Goal: Check status: Check status

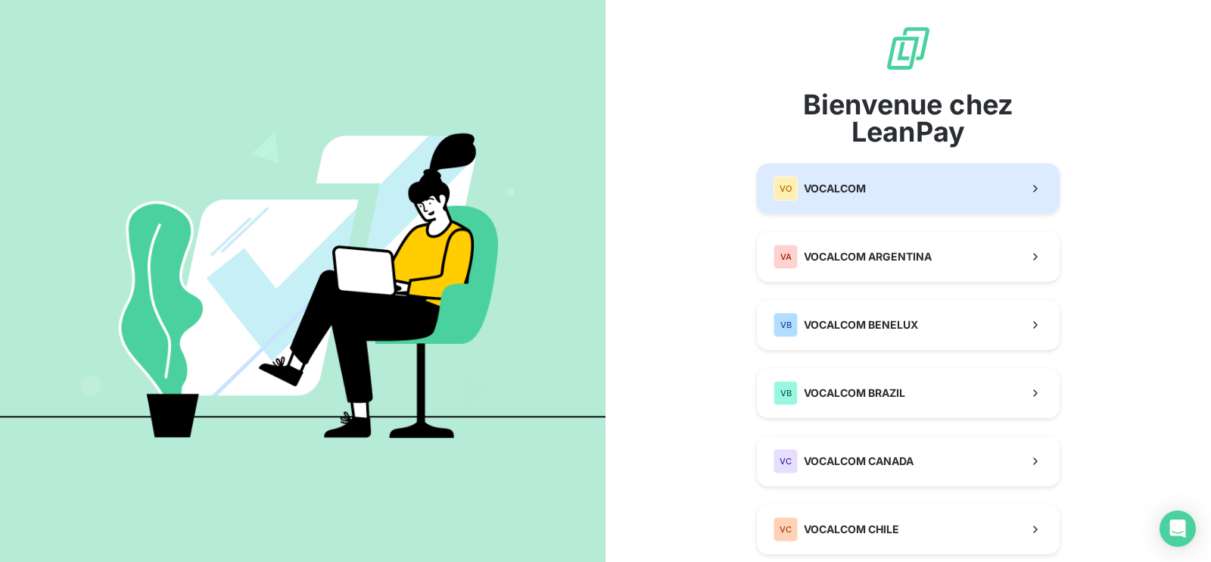
click at [828, 187] on span "VOCALCOM" at bounding box center [835, 188] width 62 height 15
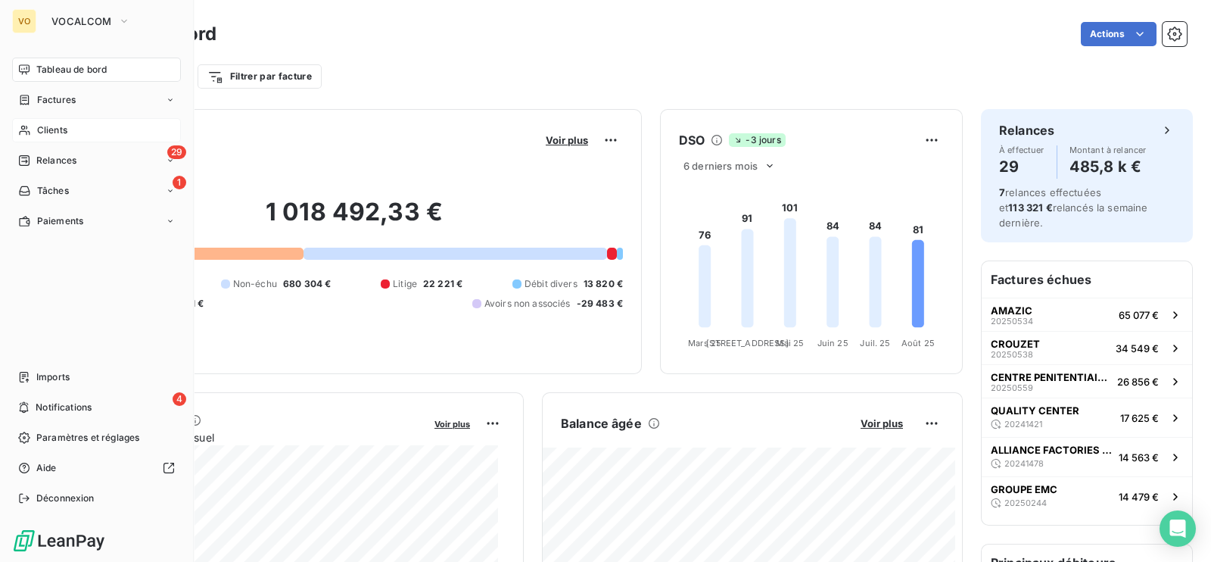
click at [54, 126] on span "Clients" at bounding box center [52, 130] width 30 height 14
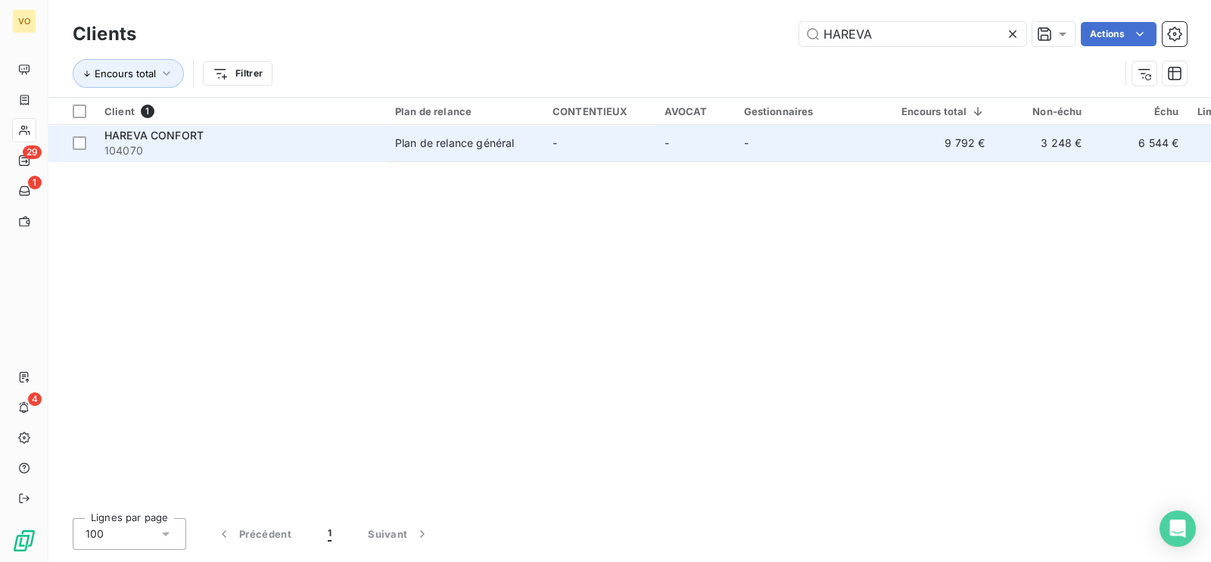
type input "HAREVA"
click at [242, 147] on span "104070" at bounding box center [240, 150] width 272 height 15
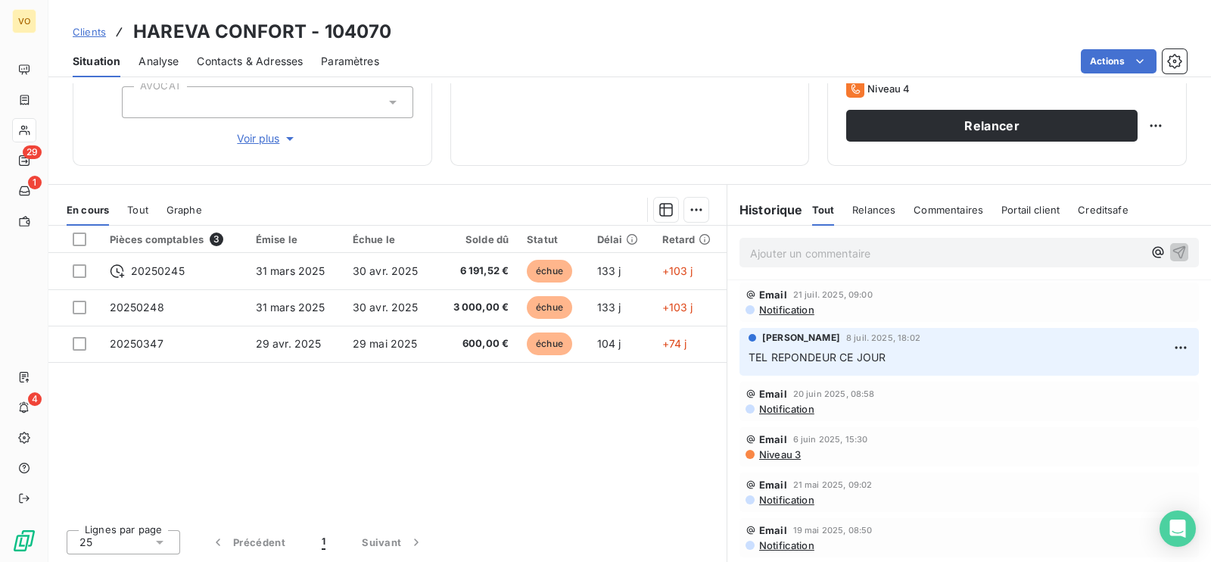
scroll to position [235, 0]
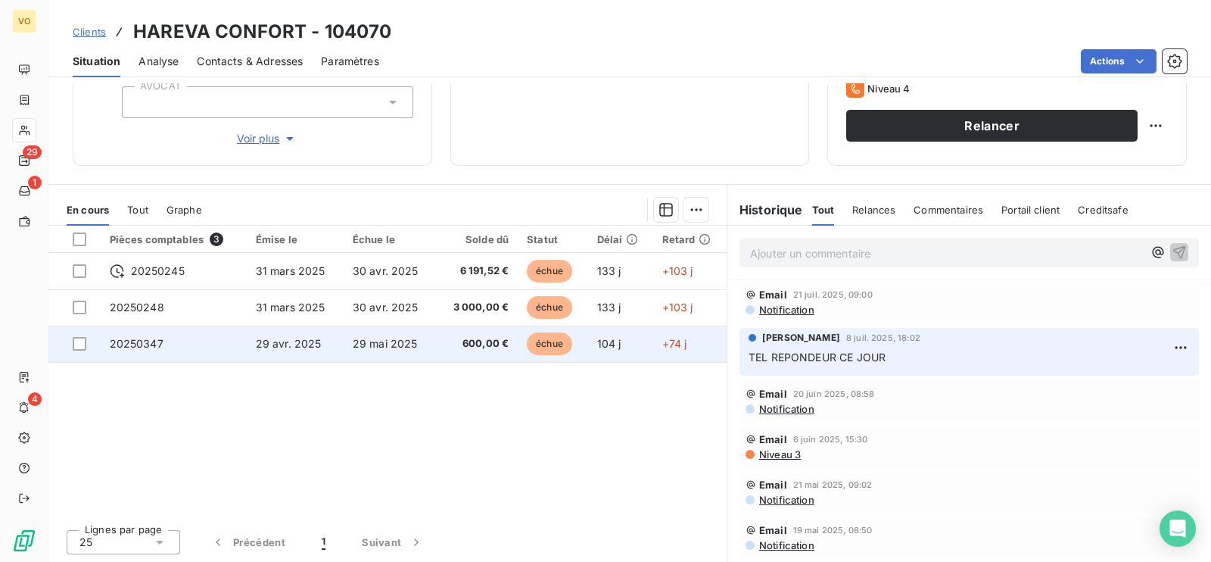
click at [436, 345] on td "600,00 €" at bounding box center [477, 343] width 82 height 36
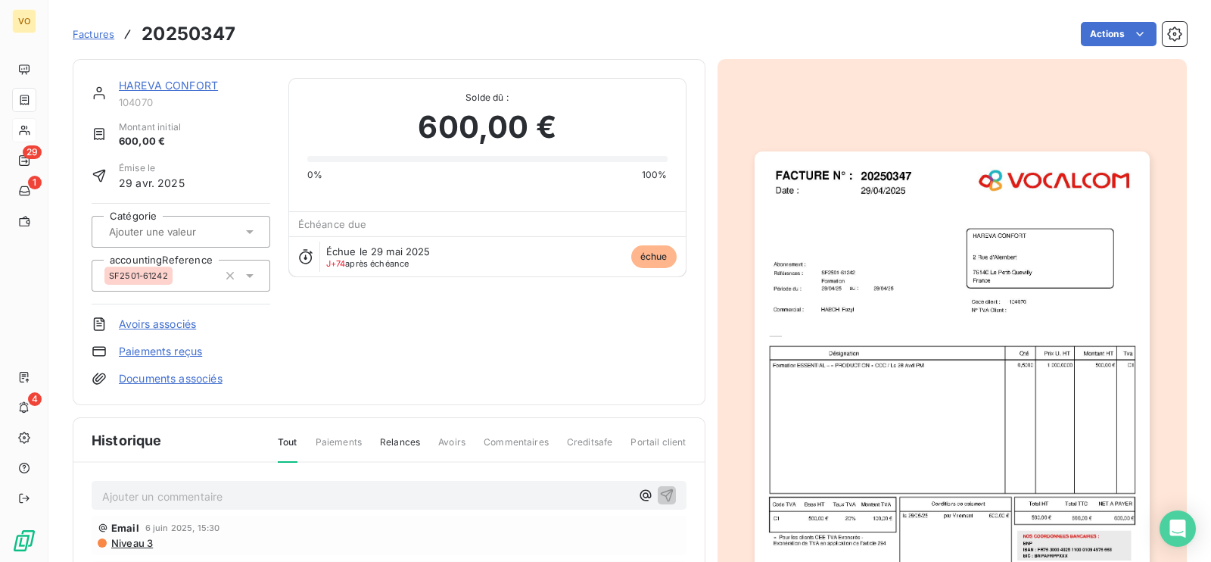
click at [905, 319] on img "button" at bounding box center [952, 406] width 395 height 511
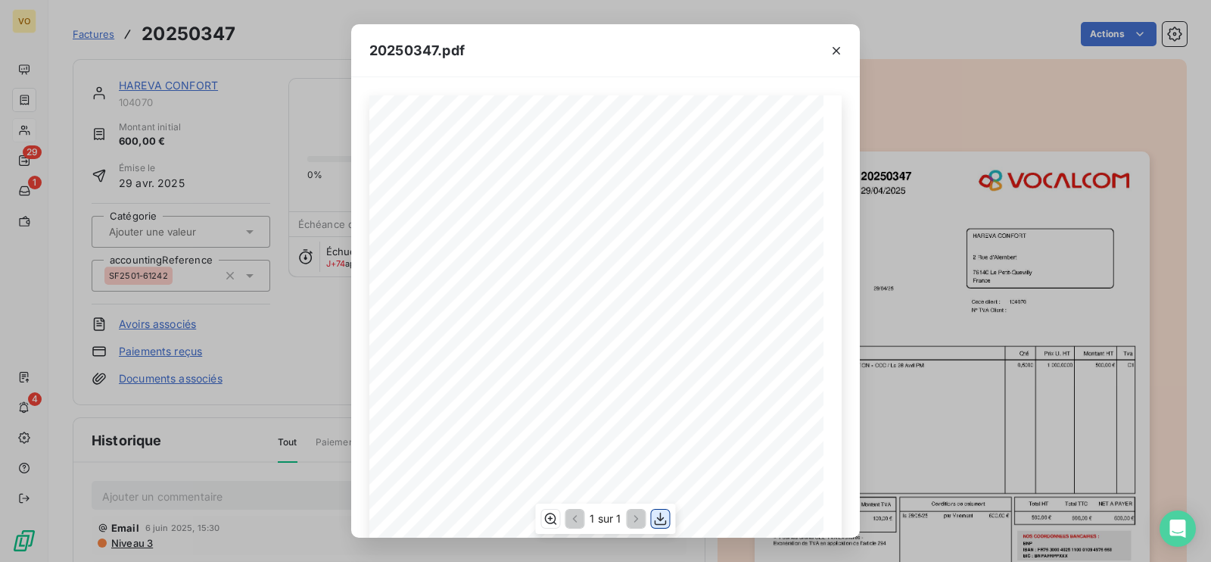
click at [656, 521] on icon "button" at bounding box center [660, 518] width 15 height 15
click at [836, 48] on icon "button" at bounding box center [836, 50] width 15 height 15
